Goal: Transaction & Acquisition: Purchase product/service

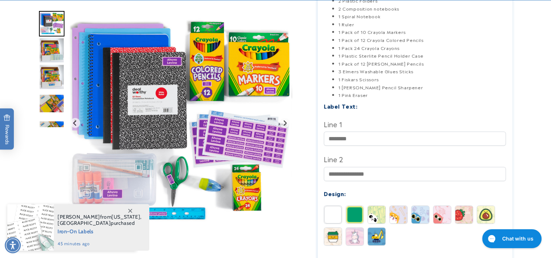
scroll to position [255, 0]
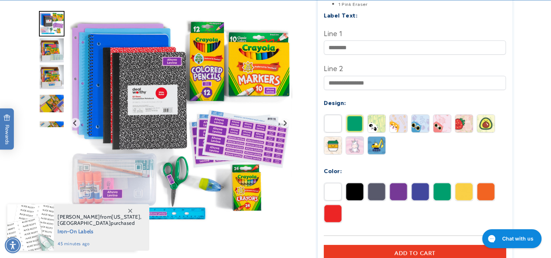
click at [440, 128] on img at bounding box center [441, 123] width 17 height 17
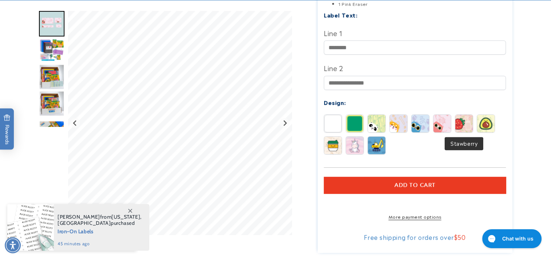
click at [469, 127] on img at bounding box center [463, 123] width 17 height 17
click at [356, 148] on img at bounding box center [354, 144] width 17 height 17
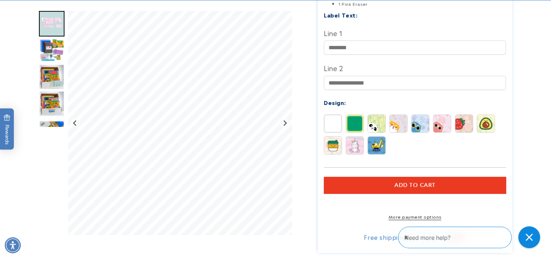
click at [354, 124] on img at bounding box center [354, 123] width 17 height 17
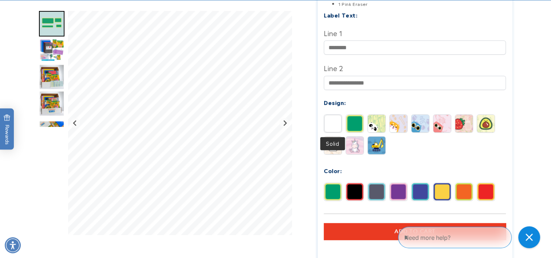
click at [335, 124] on img at bounding box center [332, 123] width 17 height 17
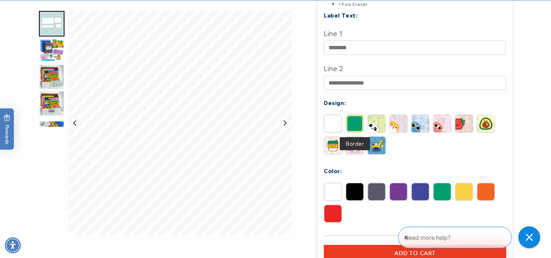
click at [355, 124] on img at bounding box center [354, 123] width 17 height 17
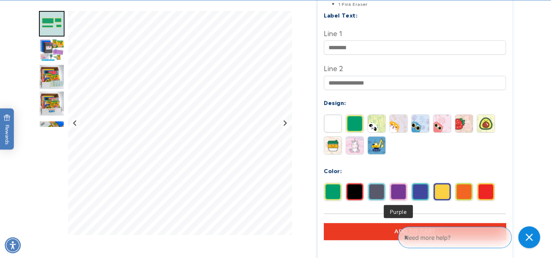
click at [405, 191] on img at bounding box center [397, 191] width 17 height 17
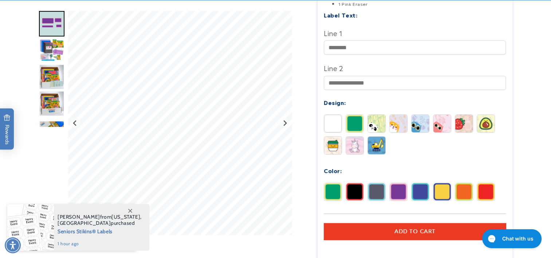
click at [330, 121] on img at bounding box center [332, 123] width 17 height 17
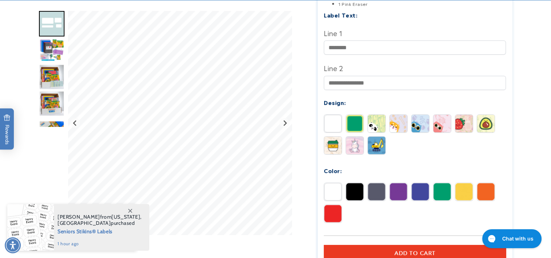
click at [45, 56] on img "Go to slide 3" at bounding box center [51, 49] width 25 height 25
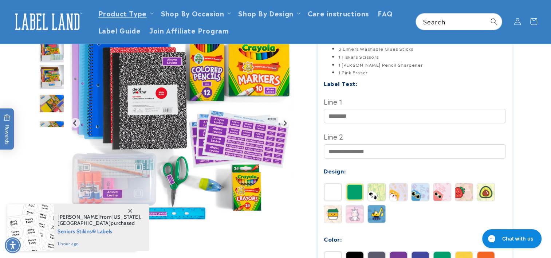
scroll to position [182, 0]
